Goal: Register for event/course

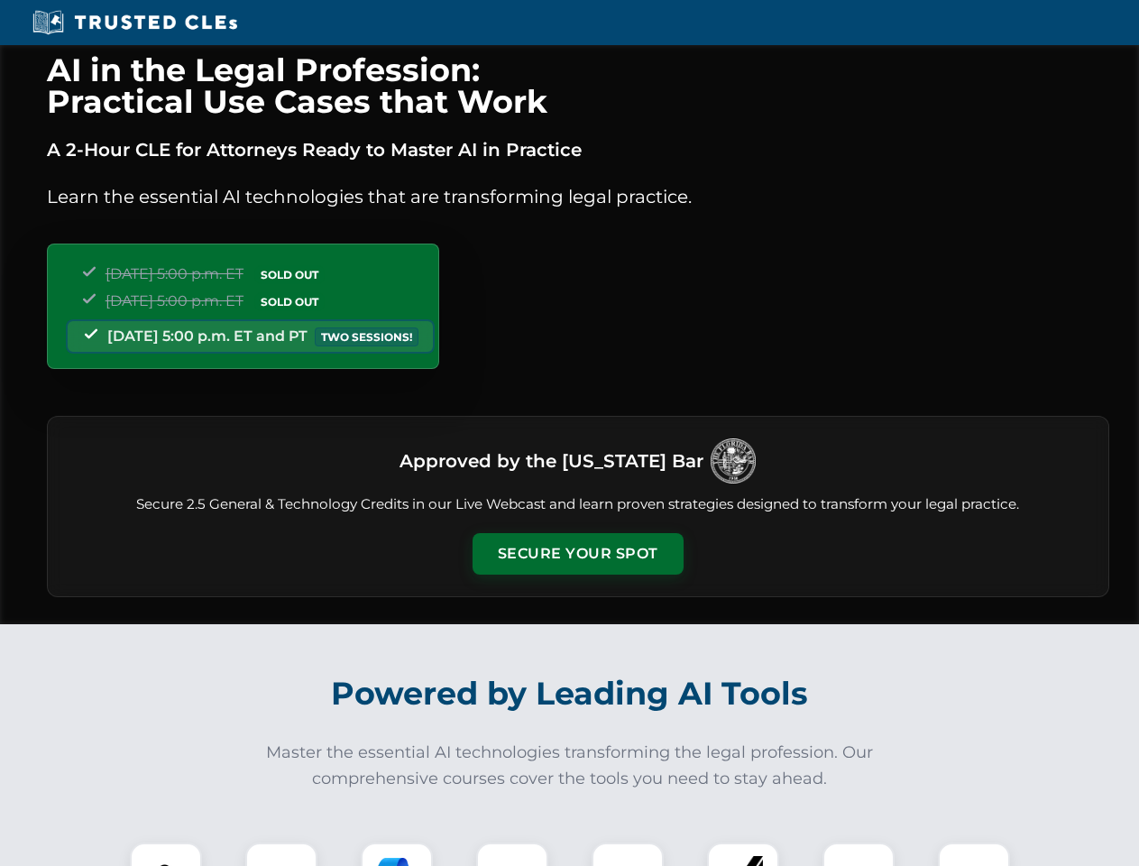
click at [577, 554] on button "Secure Your Spot" at bounding box center [578, 553] width 211 height 41
click at [166, 854] on img at bounding box center [166, 878] width 52 height 52
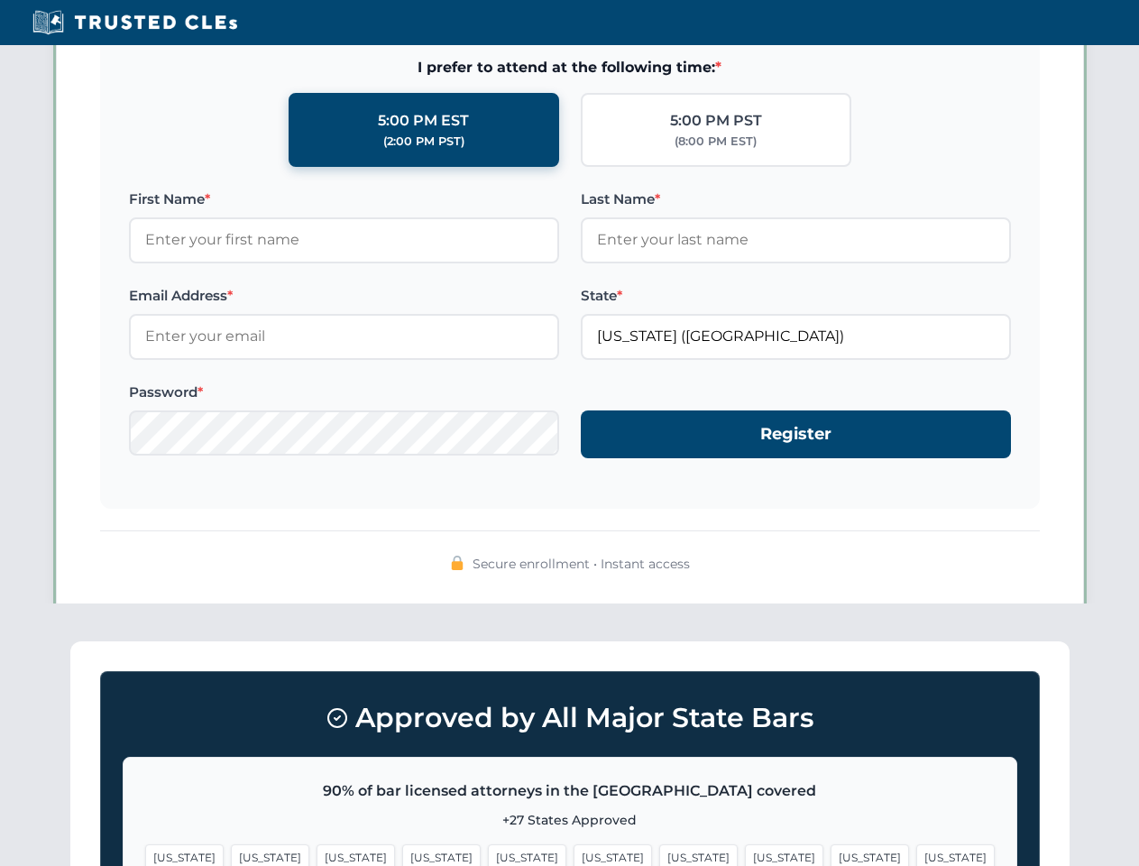
click at [659, 854] on span "[US_STATE]" at bounding box center [698, 857] width 78 height 26
click at [831, 854] on span "[US_STATE]" at bounding box center [870, 857] width 78 height 26
